Goal: Information Seeking & Learning: Learn about a topic

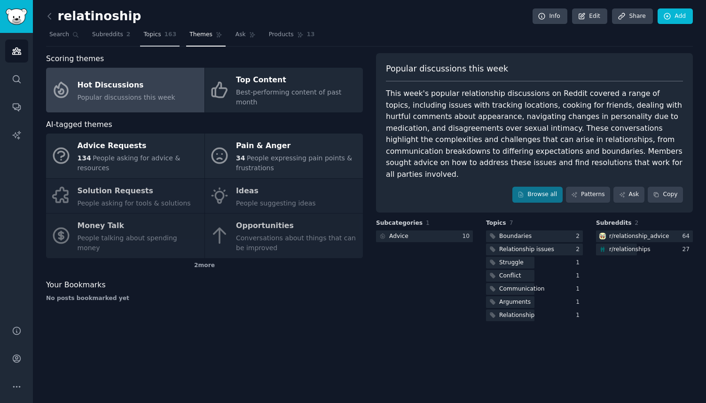
click at [160, 39] on link "Topics 163" at bounding box center [159, 36] width 39 height 19
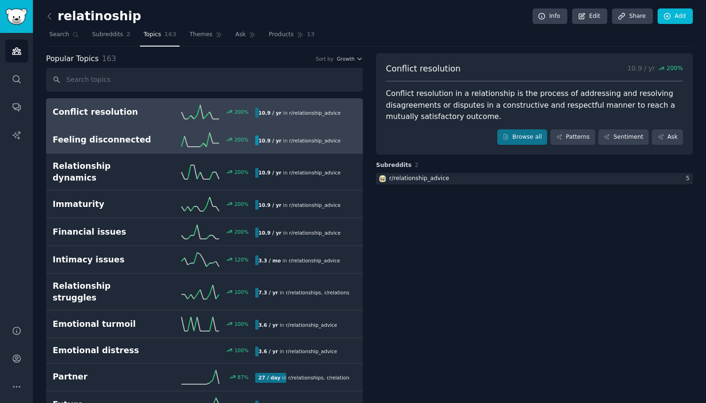
click at [149, 134] on h2 "Feeling disconnected" at bounding box center [103, 140] width 101 height 12
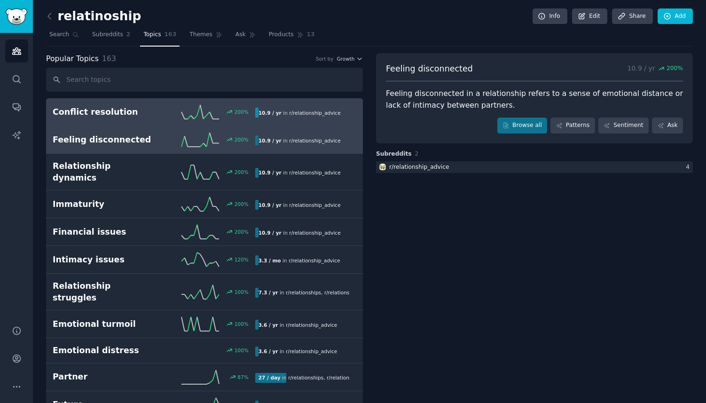
click at [172, 109] on div "200 %" at bounding box center [204, 112] width 101 height 14
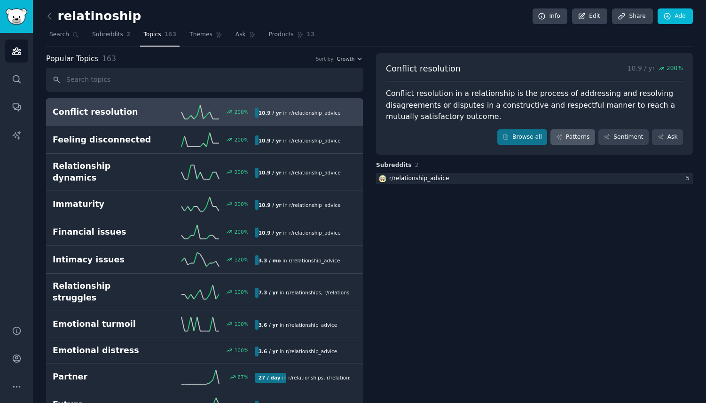
click at [573, 136] on link "Patterns" at bounding box center [572, 137] width 44 height 16
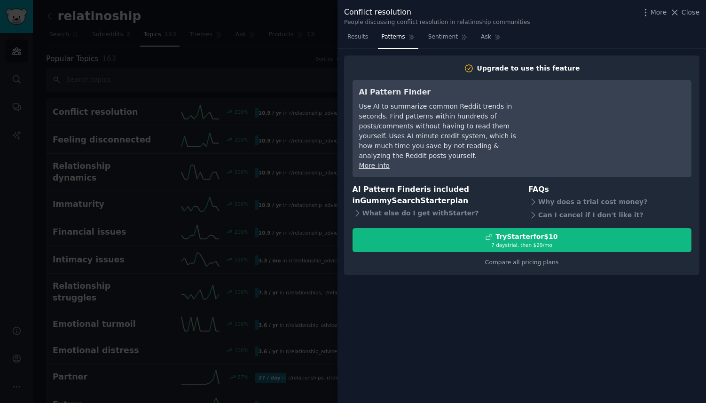
click at [314, 86] on div at bounding box center [353, 201] width 706 height 403
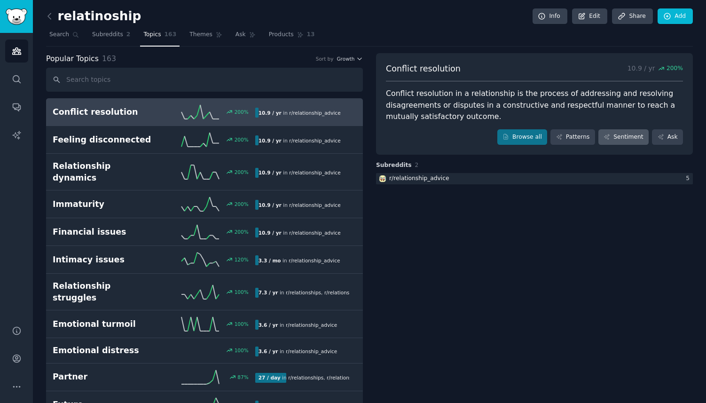
click at [623, 136] on link "Sentiment" at bounding box center [623, 137] width 50 height 16
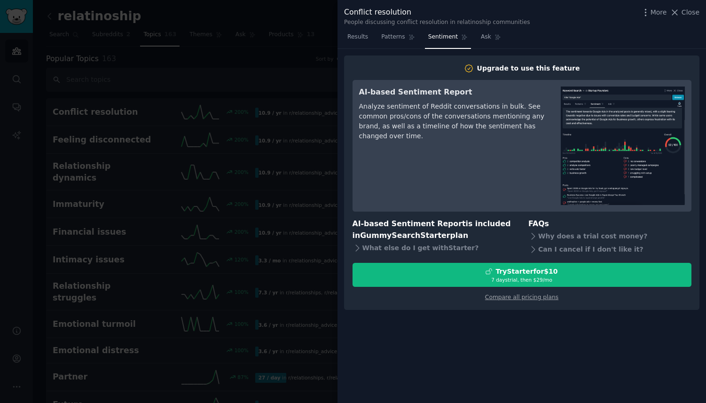
click at [291, 131] on div at bounding box center [353, 201] width 706 height 403
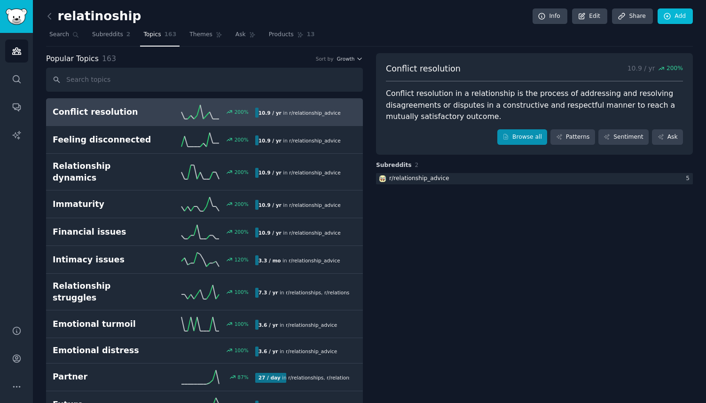
click at [530, 134] on link "Browse all" at bounding box center [522, 137] width 50 height 16
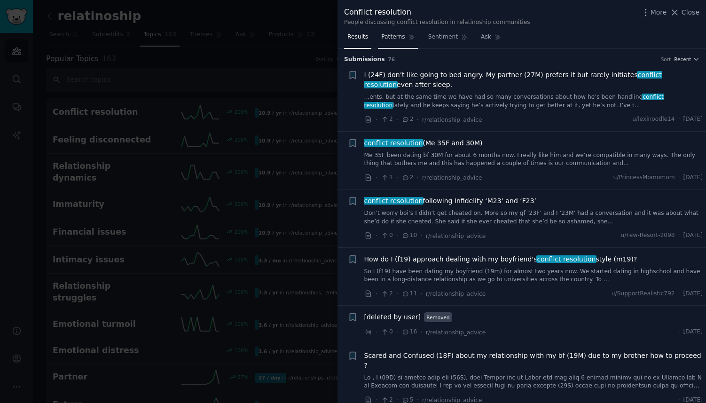
click at [390, 40] on link "Patterns" at bounding box center [398, 39] width 40 height 19
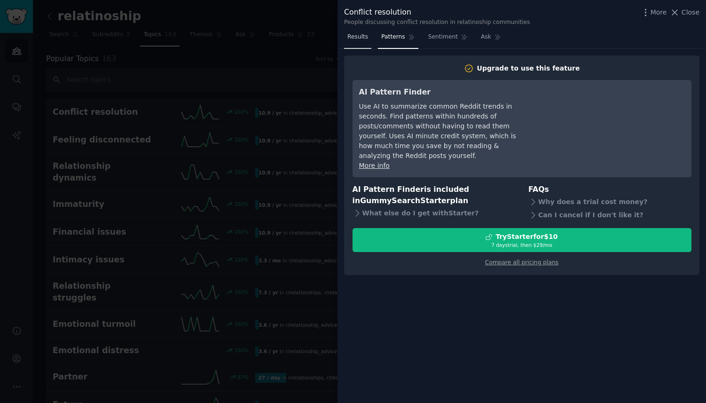
click at [362, 40] on span "Results" at bounding box center [357, 37] width 21 height 8
